Goal: Task Accomplishment & Management: Use online tool/utility

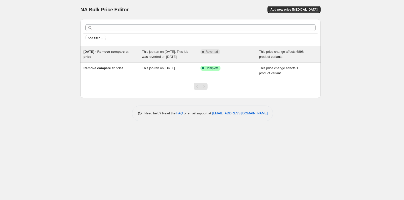
click at [127, 55] on div "[DATE] - Remove compare at price" at bounding box center [112, 54] width 59 height 10
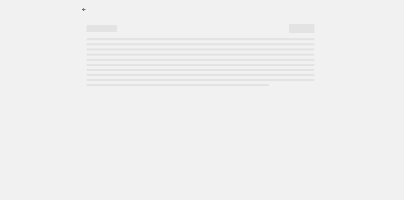
select select "no_change"
select select "remove"
select select "collection"
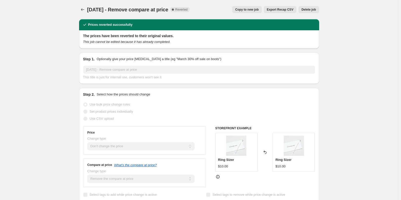
click at [241, 8] on span "Copy to new job" at bounding box center [247, 10] width 24 height 4
select select "no_change"
select select "remove"
select select "collection"
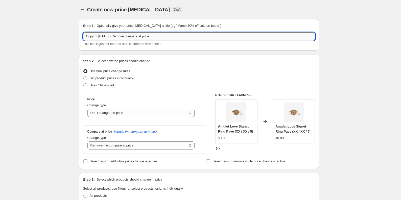
click at [94, 36] on input "Copy of [DATE] - Remove compare at price" at bounding box center [199, 36] width 232 height 8
drag, startPoint x: 102, startPoint y: 36, endPoint x: -3, endPoint y: 26, distance: 105.4
click at [0, 26] on html "Home Settings Plans Skip to content Create new price [MEDICAL_DATA]. This page …" at bounding box center [200, 100] width 401 height 200
type input "[DATE] - Remove compare at price"
